Goal: Task Accomplishment & Management: Manage account settings

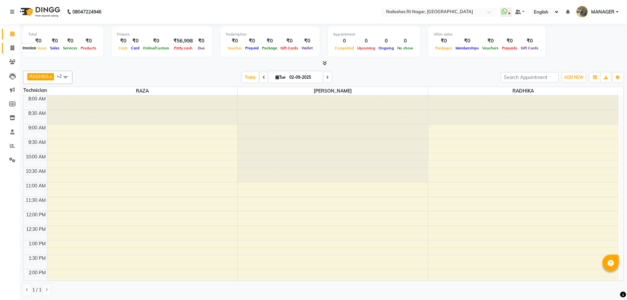
click at [13, 49] on icon at bounding box center [13, 47] width 4 height 5
select select "8624"
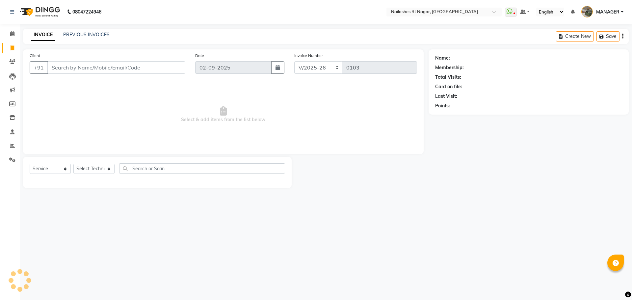
select select "membership"
click at [80, 38] on div "INVOICE PREVIOUS INVOICES" at bounding box center [70, 35] width 94 height 8
click at [81, 37] on link "PREVIOUS INVOICES" at bounding box center [86, 35] width 46 height 6
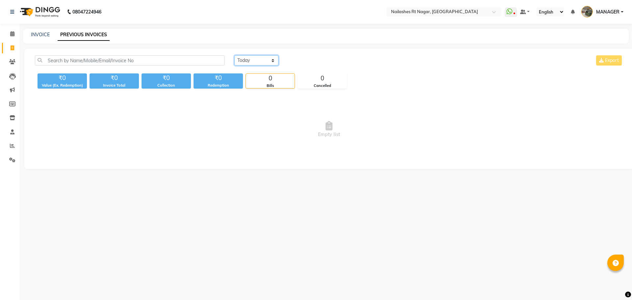
click at [259, 58] on select "[DATE] [DATE] Custom Range" at bounding box center [256, 60] width 44 height 10
select select "[DATE]"
click at [234, 55] on select "[DATE] [DATE] Custom Range" at bounding box center [256, 60] width 44 height 10
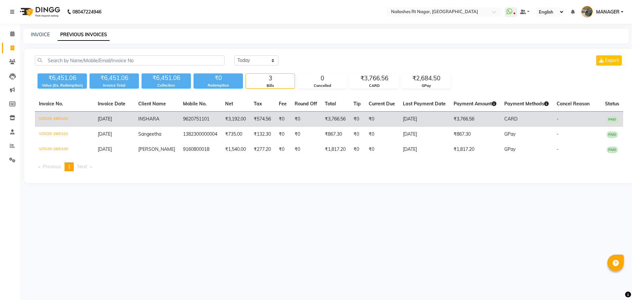
click at [51, 120] on td "V/2025-26/0102" at bounding box center [64, 119] width 59 height 15
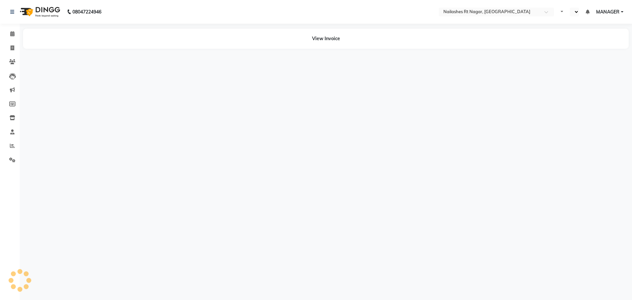
select select "en"
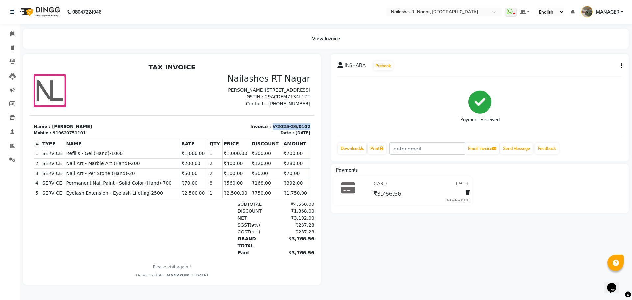
drag, startPoint x: 268, startPoint y: 133, endPoint x: 303, endPoint y: 133, distance: 35.2
click at [303, 133] on div "Invoice : V/2025-26/0102 Date : [DATE]" at bounding box center [243, 129] width 142 height 13
click at [293, 130] on p "Invoice : V/2025-26/0102" at bounding box center [243, 126] width 135 height 7
drag, startPoint x: 301, startPoint y: 133, endPoint x: 290, endPoint y: 135, distance: 11.3
click at [290, 135] on div "Invoice : V/2025-26/0102 Date : [DATE]" at bounding box center [243, 129] width 142 height 13
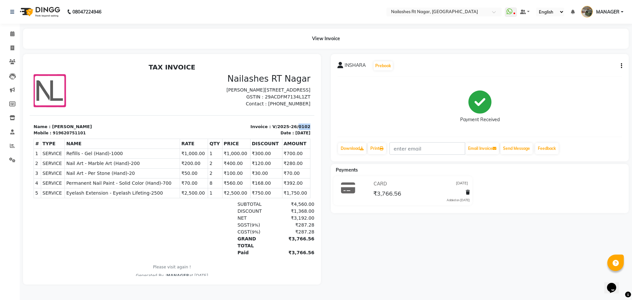
scroll to position [5, 0]
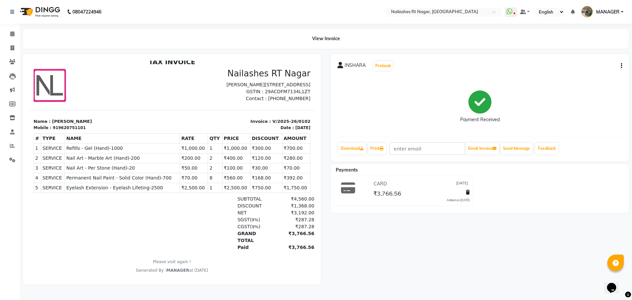
drag, startPoint x: 111, startPoint y: 225, endPoint x: 105, endPoint y: 224, distance: 6.3
click at [111, 225] on div at bounding box center [80, 222] width 92 height 55
click at [519, 89] on div "Payment Received" at bounding box center [479, 106] width 285 height 49
drag, startPoint x: 11, startPoint y: 37, endPoint x: 6, endPoint y: 38, distance: 5.1
click at [11, 37] on span at bounding box center [13, 34] width 12 height 8
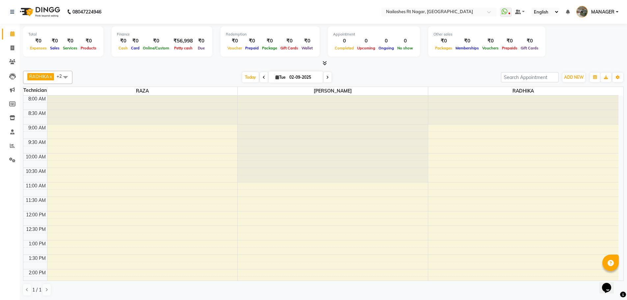
click at [142, 77] on div "Today Tue 02-09-2025" at bounding box center [287, 77] width 422 height 10
